Goal: Information Seeking & Learning: Learn about a topic

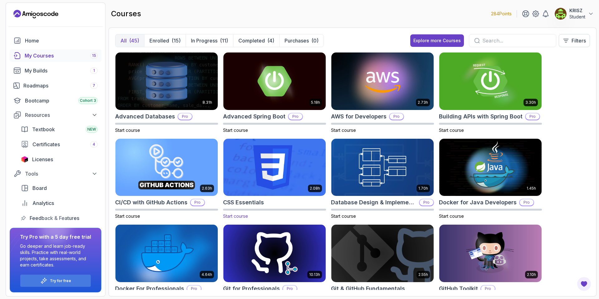
click at [276, 153] on img at bounding box center [274, 167] width 107 height 60
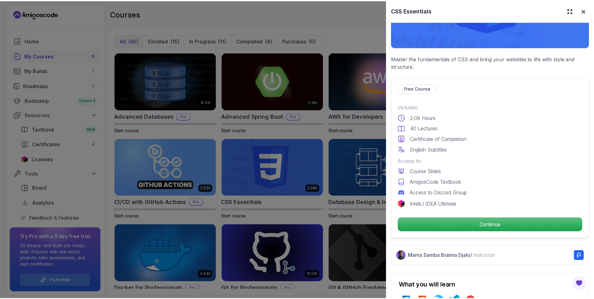
scroll to position [125, 0]
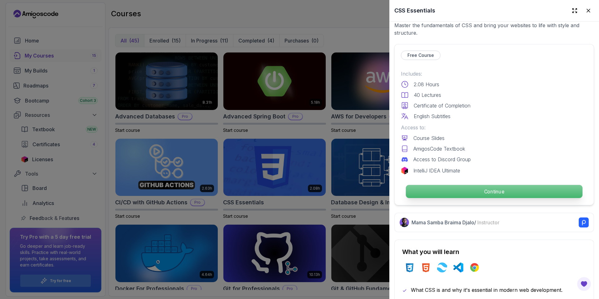
click at [461, 187] on p "Continue" at bounding box center [494, 191] width 177 height 13
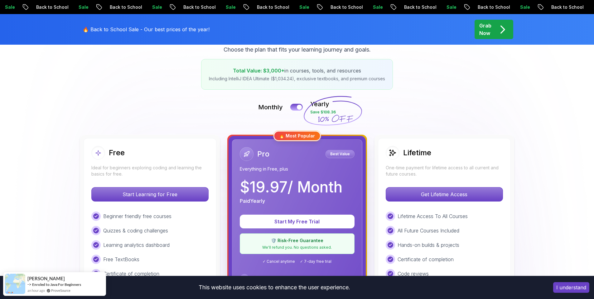
scroll to position [250, 0]
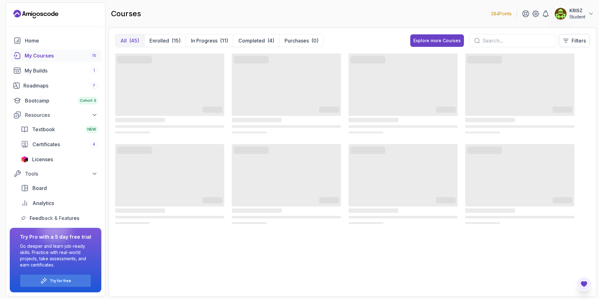
click at [586, 280] on icon "Open Feedback Button" at bounding box center [583, 283] width 7 height 7
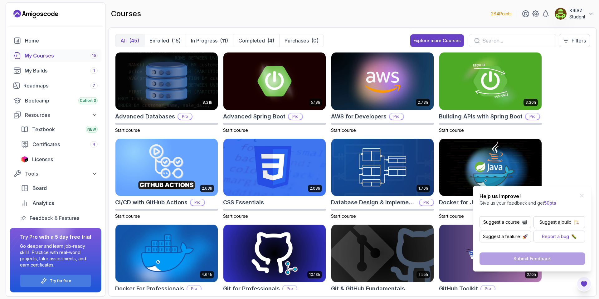
click at [549, 235] on p "Report a bug" at bounding box center [555, 236] width 27 height 6
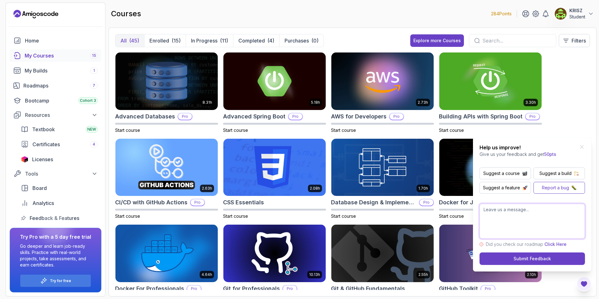
click at [518, 219] on textarea at bounding box center [531, 220] width 105 height 35
type textarea "C"
click at [529, 217] on textarea "Unable to start CSS essentials course , despite it not being a Pro coruse" at bounding box center [531, 220] width 105 height 35
type textarea "Unable to start CSS essentials course , despite it not being a Pro course"
click at [523, 258] on div "Submit Feedback" at bounding box center [531, 258] width 37 height 6
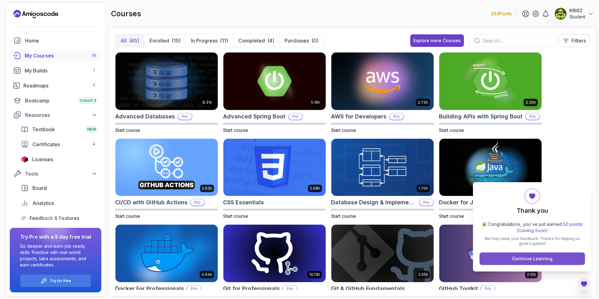
click at [532, 260] on div "Continue Learning" at bounding box center [532, 258] width 41 height 6
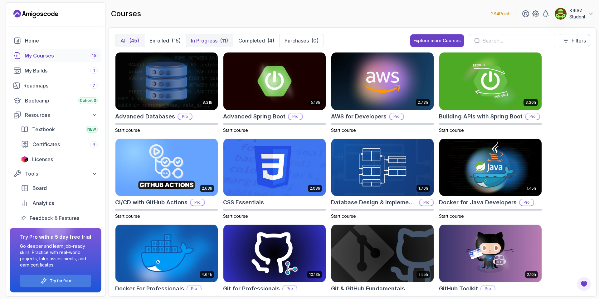
click at [216, 43] on p "In Progress" at bounding box center [204, 40] width 27 height 7
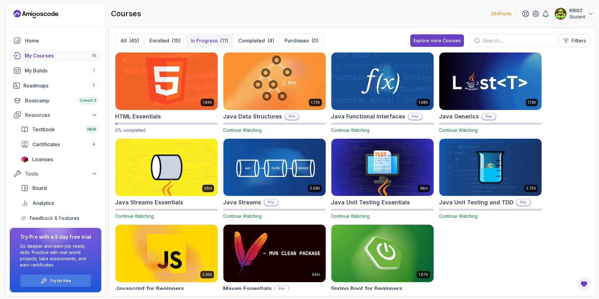
click at [166, 91] on img at bounding box center [166, 81] width 107 height 60
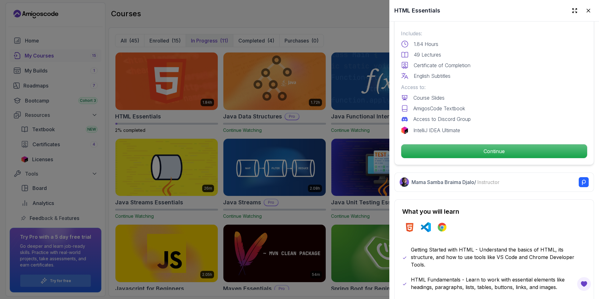
scroll to position [187, 0]
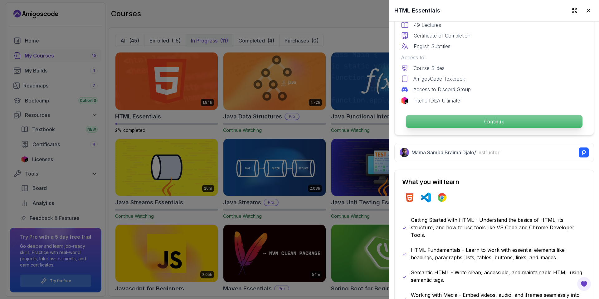
click at [463, 123] on p "Continue" at bounding box center [494, 121] width 177 height 13
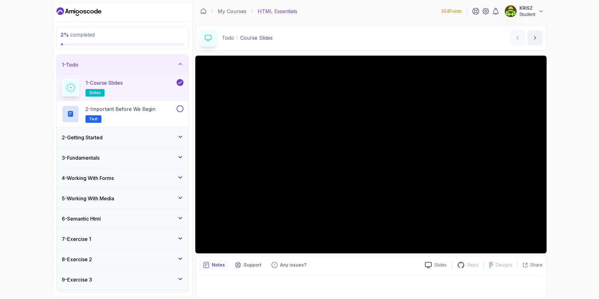
click at [134, 94] on div "1 - Course Slides slides" at bounding box center [119, 87] width 114 height 17
click at [138, 108] on p "2 - Important Before We Begin" at bounding box center [120, 108] width 70 height 7
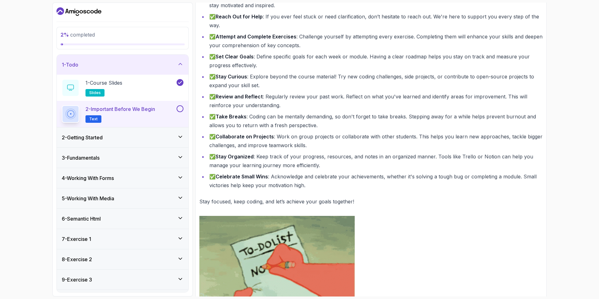
scroll to position [156, 0]
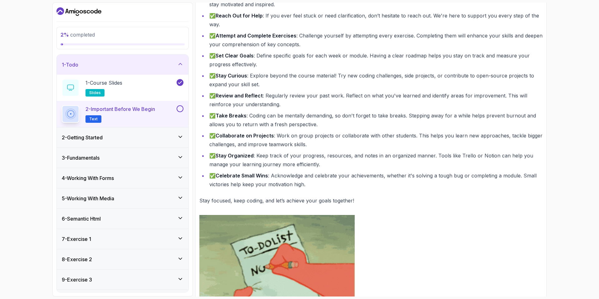
click at [182, 109] on button at bounding box center [180, 108] width 7 height 7
click at [162, 142] on div "2 - Getting Started" at bounding box center [123, 137] width 132 height 20
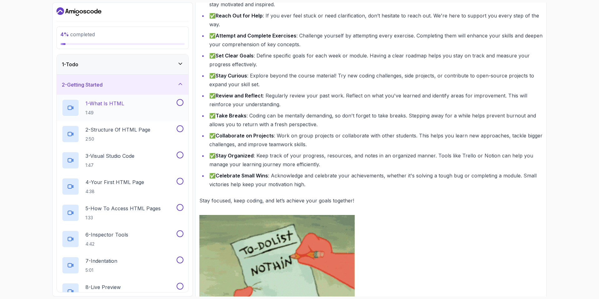
click at [162, 108] on div "1 - What Is HTML 1:49" at bounding box center [119, 107] width 114 height 17
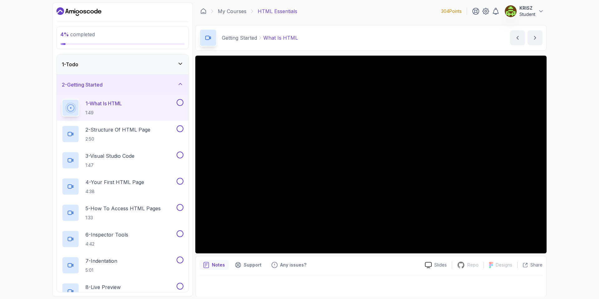
click at [585, 200] on div "4 % completed 1 - Todo 2 - Getting Started 1 - What Is HTML 1:49 2 - Structure …" at bounding box center [299, 149] width 599 height 299
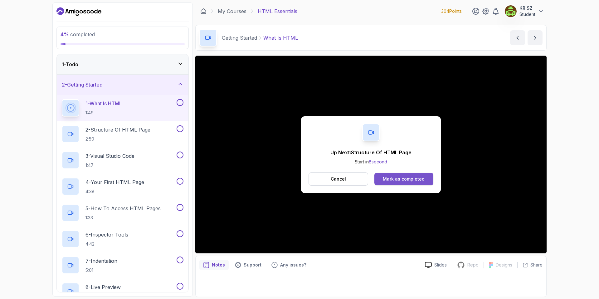
click at [393, 177] on div "Mark as completed" at bounding box center [404, 179] width 42 height 6
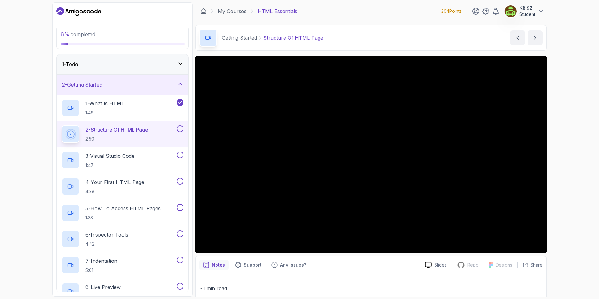
click at [575, 187] on div "6 % completed 1 - Todo 2 - Getting Started 1 - What Is HTML 1:49 2 - Structure …" at bounding box center [299, 149] width 599 height 299
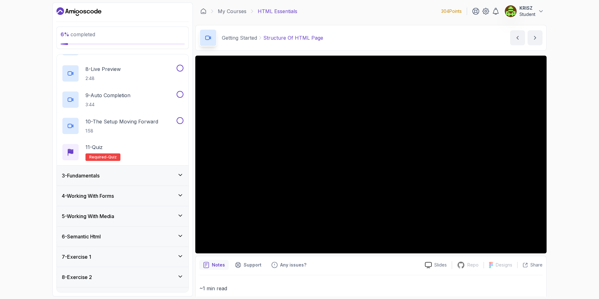
scroll to position [218, 0]
click at [158, 181] on div "3 - Fundamentals" at bounding box center [123, 175] width 132 height 20
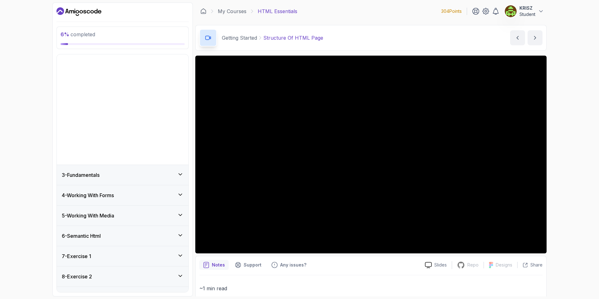
scroll to position [0, 0]
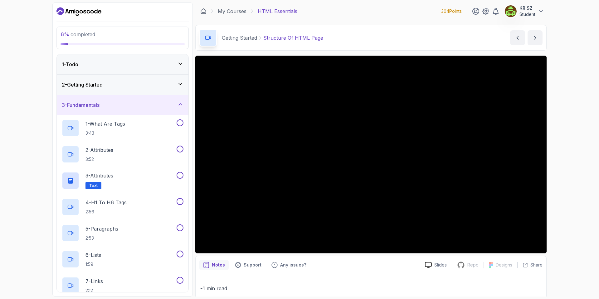
click at [166, 107] on div "3 - Fundamentals" at bounding box center [123, 104] width 122 height 7
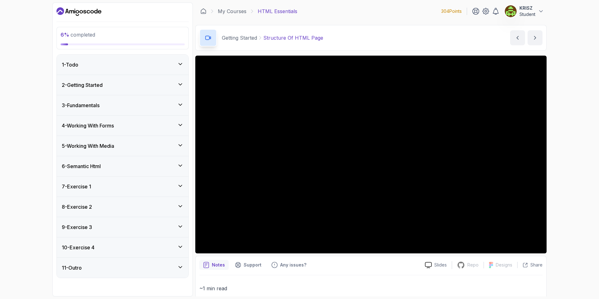
click at [148, 187] on div "7 - Exercise 1" at bounding box center [123, 185] width 122 height 7
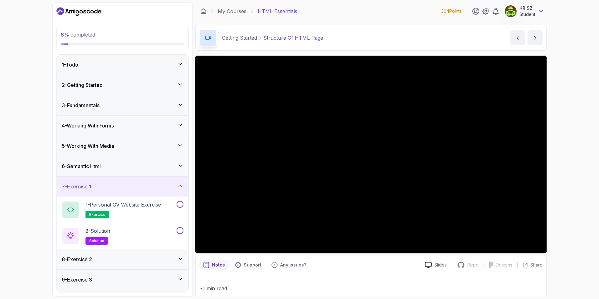
click at [147, 187] on div "7 - Exercise 1" at bounding box center [123, 185] width 122 height 7
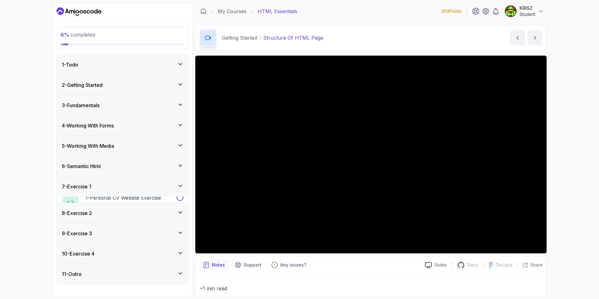
click at [148, 168] on div "6 - Semantic Html" at bounding box center [123, 165] width 122 height 7
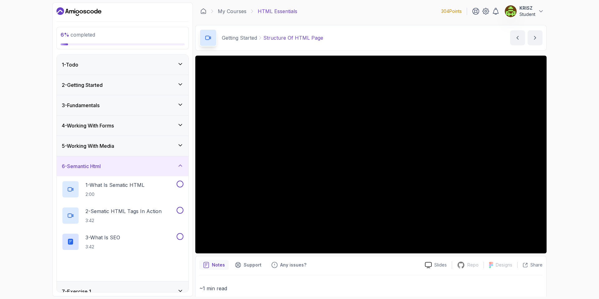
click at [148, 168] on div "6 - Semantic Html" at bounding box center [123, 165] width 122 height 7
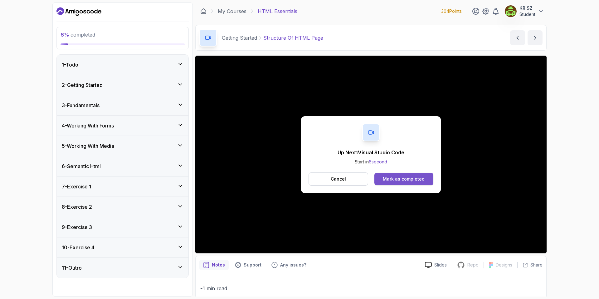
click at [411, 181] on div "Mark as completed" at bounding box center [404, 179] width 42 height 6
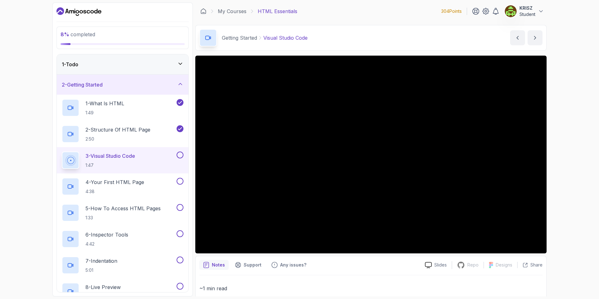
click at [180, 153] on button at bounding box center [180, 154] width 7 height 7
click at [158, 181] on div "4 - Your First HTML Page 4:38" at bounding box center [119, 185] width 114 height 17
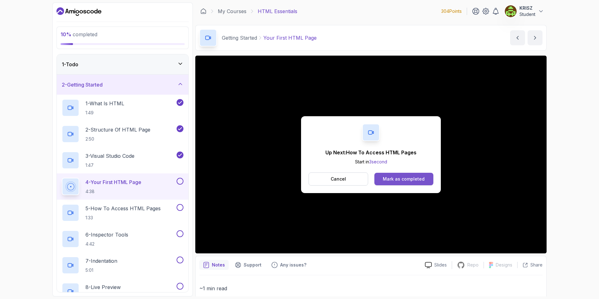
click at [396, 180] on div "Mark as completed" at bounding box center [404, 179] width 42 height 6
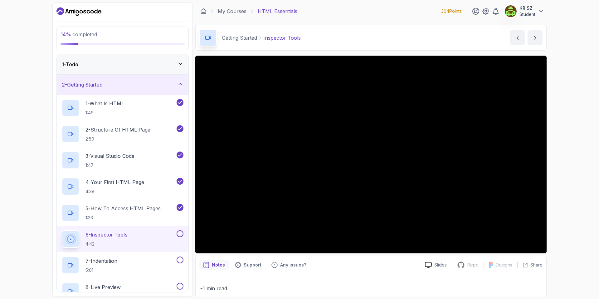
click at [179, 234] on button at bounding box center [180, 233] width 7 height 7
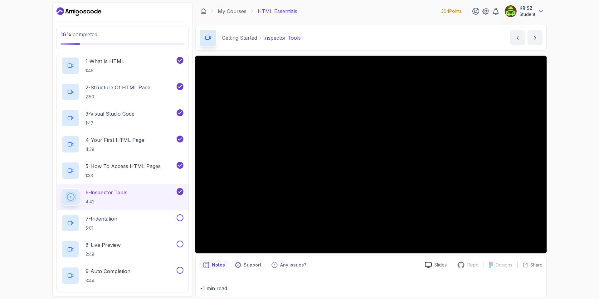
scroll to position [62, 0]
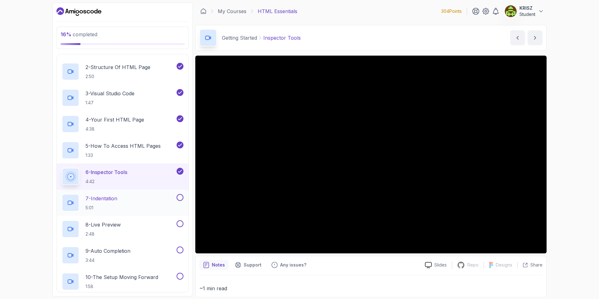
click at [155, 191] on div "7 - Indentation 5:01" at bounding box center [123, 202] width 132 height 26
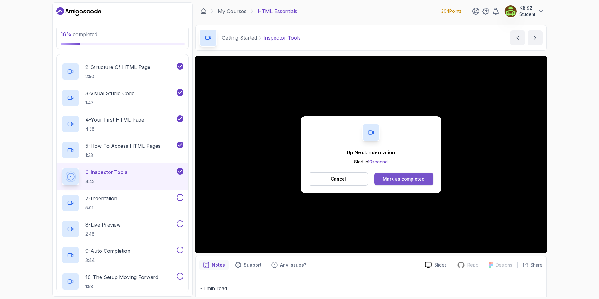
click at [411, 181] on div "Mark as completed" at bounding box center [404, 179] width 42 height 6
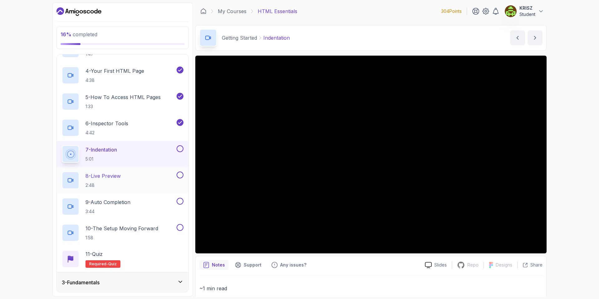
scroll to position [125, 0]
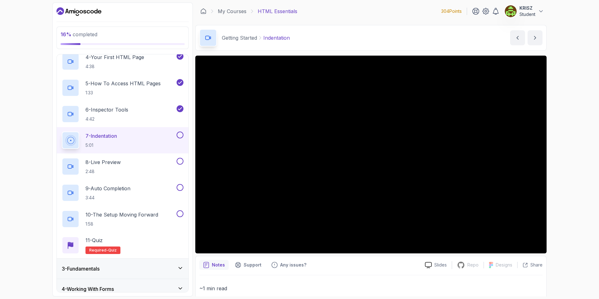
click at [180, 134] on button at bounding box center [180, 134] width 7 height 7
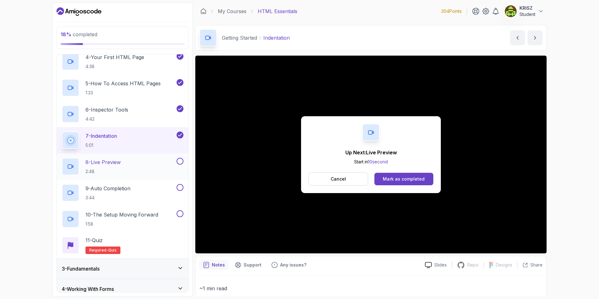
click at [151, 163] on div "8 - Live Preview 2:48" at bounding box center [119, 166] width 114 height 17
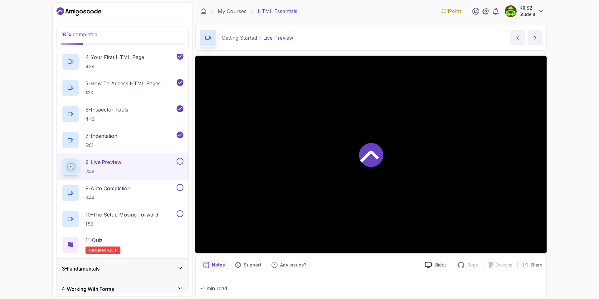
click at [176, 160] on div at bounding box center [179, 161] width 8 height 7
click at [183, 160] on button at bounding box center [180, 161] width 7 height 7
click at [143, 182] on div "9 - Auto Completion 3:44" at bounding box center [123, 192] width 132 height 26
click at [134, 192] on div "9 - Auto Completion 3:44" at bounding box center [119, 192] width 114 height 17
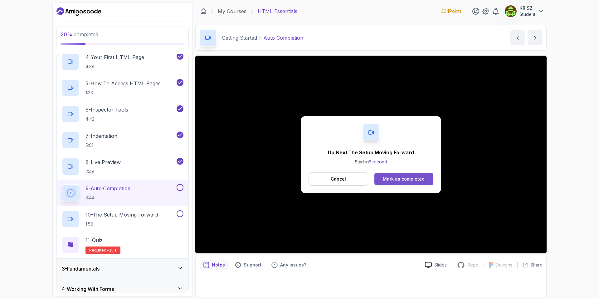
click at [396, 182] on button "Mark as completed" at bounding box center [403, 178] width 59 height 12
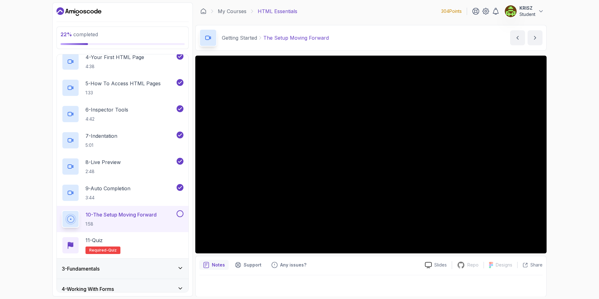
click at [182, 214] on button at bounding box center [180, 213] width 7 height 7
click at [158, 238] on div "11 - Quiz Required- quiz" at bounding box center [123, 244] width 122 height 17
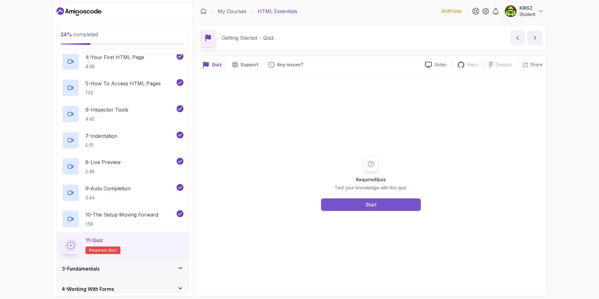
click at [353, 202] on button "Start" at bounding box center [371, 204] width 100 height 12
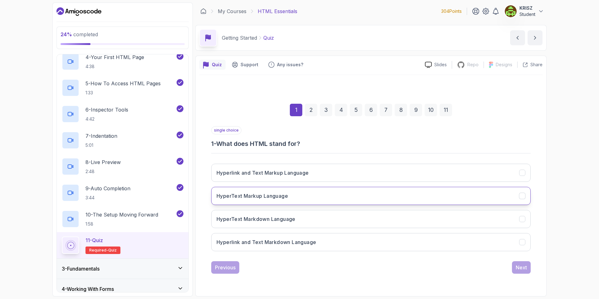
click at [318, 198] on button "HyperText Markup Language" at bounding box center [370, 196] width 319 height 18
click at [520, 266] on div "Next" at bounding box center [521, 266] width 11 height 7
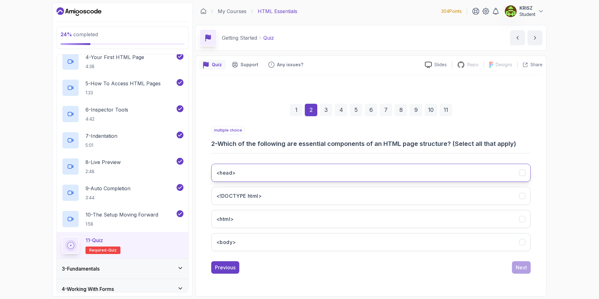
click at [313, 172] on button "<head>" at bounding box center [370, 172] width 319 height 18
click at [314, 223] on button "<html>" at bounding box center [370, 219] width 319 height 18
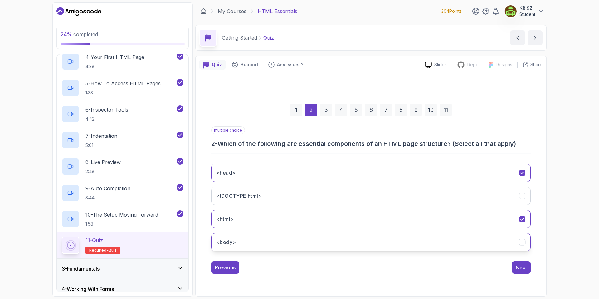
click at [315, 239] on button "<body>" at bounding box center [370, 242] width 319 height 18
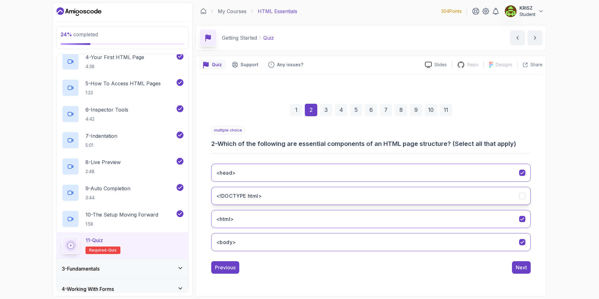
click at [444, 192] on button "<!DOCTYPE html>" at bounding box center [370, 196] width 319 height 18
click at [524, 270] on div "Next" at bounding box center [521, 266] width 11 height 7
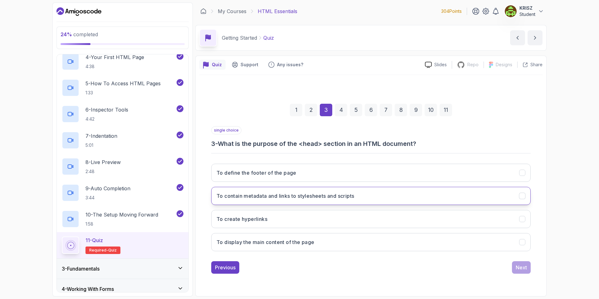
click at [382, 197] on button "To contain metadata and links to stylesheets and scripts" at bounding box center [370, 196] width 319 height 18
click at [508, 265] on div "Previous Next" at bounding box center [370, 267] width 319 height 12
click at [525, 267] on div "Next" at bounding box center [521, 266] width 11 height 7
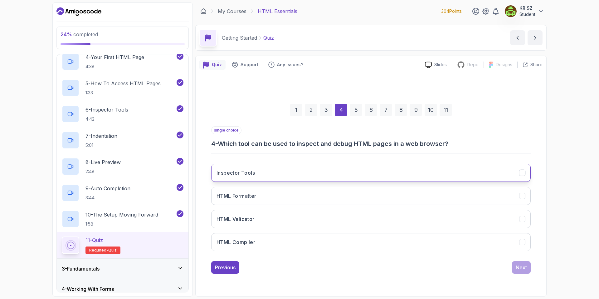
click at [397, 169] on button "Inspector Tools" at bounding box center [370, 172] width 319 height 18
click at [518, 265] on div "Next" at bounding box center [521, 266] width 11 height 7
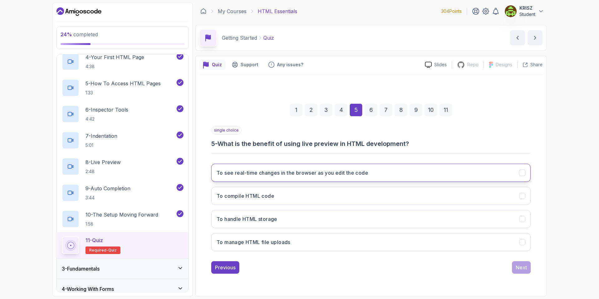
click at [380, 175] on button "To see real-time changes in the browser as you edit the code" at bounding box center [370, 172] width 319 height 18
click at [515, 262] on button "Next" at bounding box center [521, 267] width 19 height 12
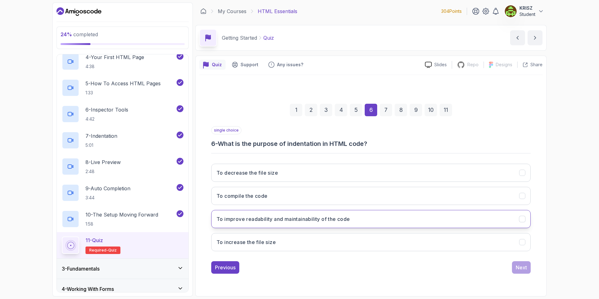
click at [411, 221] on button "To improve readability and maintainability of the code" at bounding box center [370, 219] width 319 height 18
click at [524, 271] on button "Next" at bounding box center [521, 267] width 19 height 12
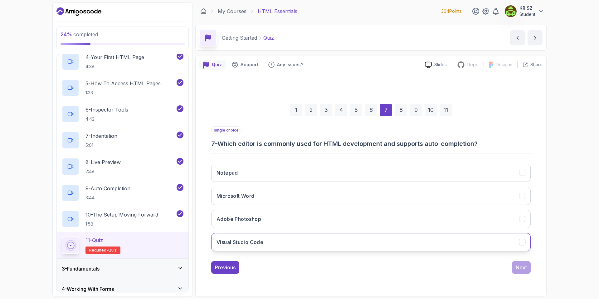
click at [434, 246] on button "Visual Studio Code" at bounding box center [370, 242] width 319 height 18
click at [523, 269] on div "Next" at bounding box center [521, 266] width 11 height 7
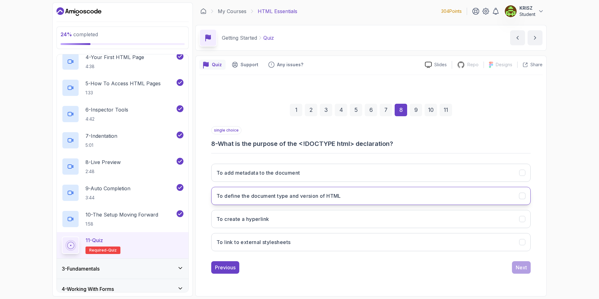
click at [367, 197] on button "To define the document type and version of HTML" at bounding box center [370, 196] width 319 height 18
click at [520, 268] on div "Next" at bounding box center [521, 266] width 11 height 7
click at [392, 196] on button "By opening the HTML file directly in the browser" at bounding box center [370, 196] width 319 height 18
click at [525, 269] on div "Next" at bounding box center [521, 266] width 11 height 7
click at [418, 198] on button "To contain the main content of the page" at bounding box center [370, 196] width 319 height 18
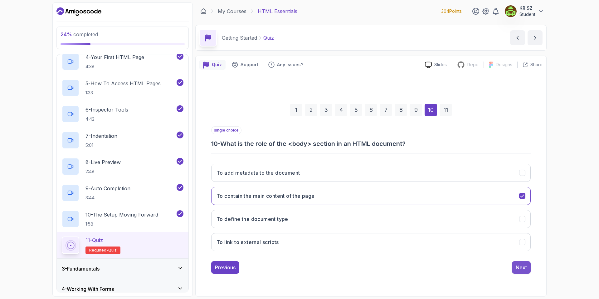
click at [524, 266] on div "Next" at bounding box center [521, 266] width 11 height 7
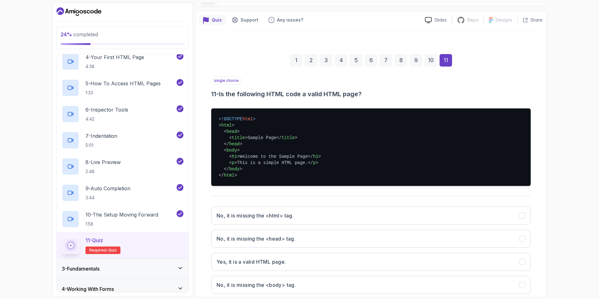
scroll to position [62, 0]
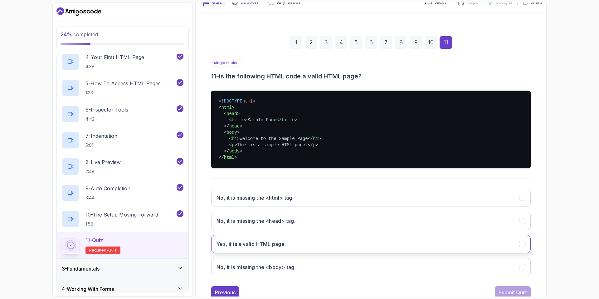
click at [414, 245] on button "Yes, it is a valid HTML page." at bounding box center [370, 244] width 319 height 18
click at [511, 291] on div "Submit Quiz" at bounding box center [512, 291] width 28 height 7
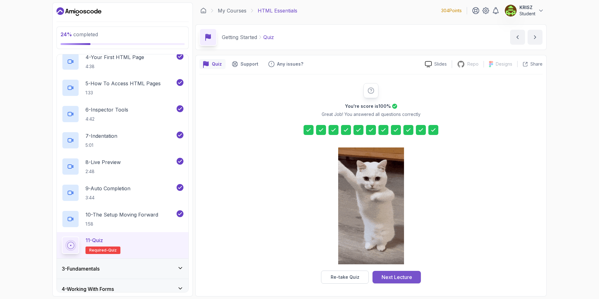
click at [403, 274] on div "Next Lecture" at bounding box center [396, 276] width 31 height 7
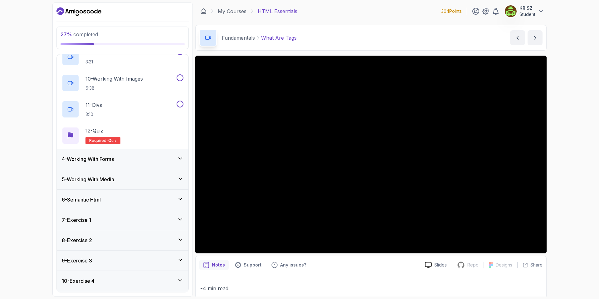
scroll to position [300, 0]
